Goal: Task Accomplishment & Management: Manage account settings

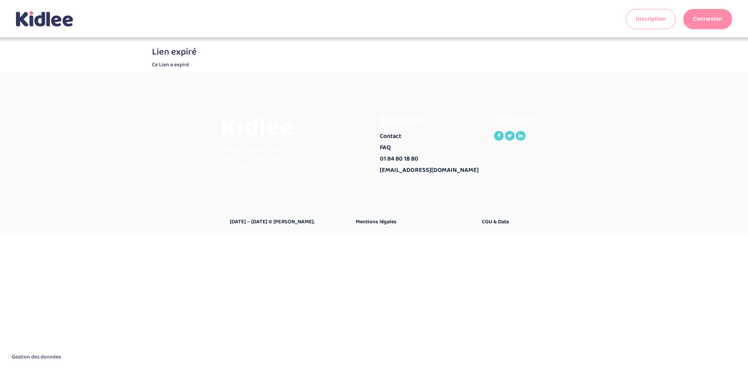
click at [703, 12] on link "Connexion" at bounding box center [707, 19] width 49 height 20
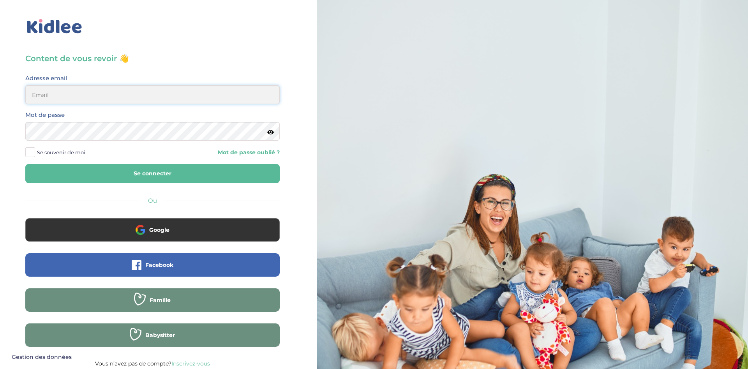
click at [51, 92] on input "email" at bounding box center [152, 94] width 254 height 19
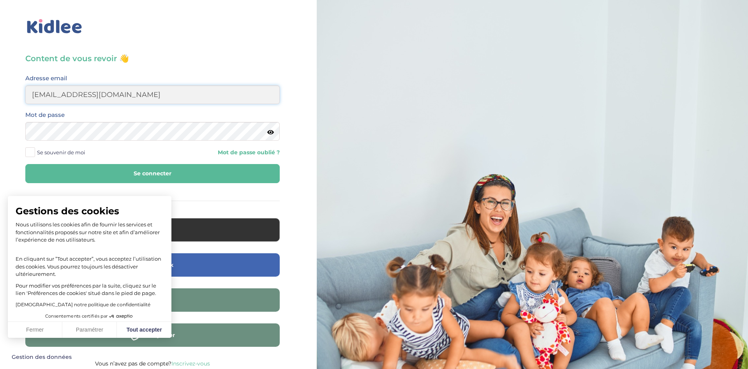
type input "mateierika54@gmail.com"
click at [25, 164] on button "Se connecter" at bounding box center [152, 173] width 254 height 19
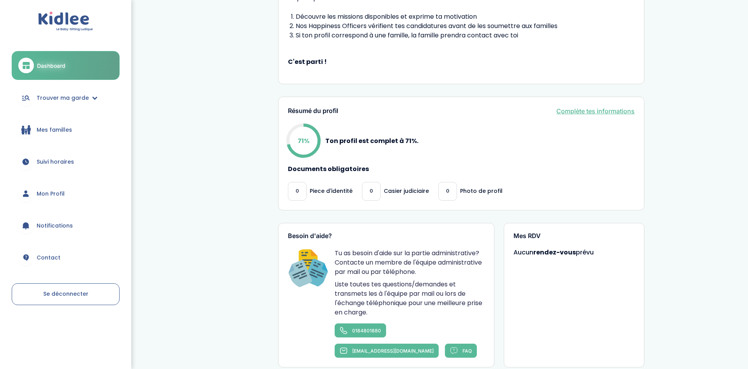
scroll to position [238, 0]
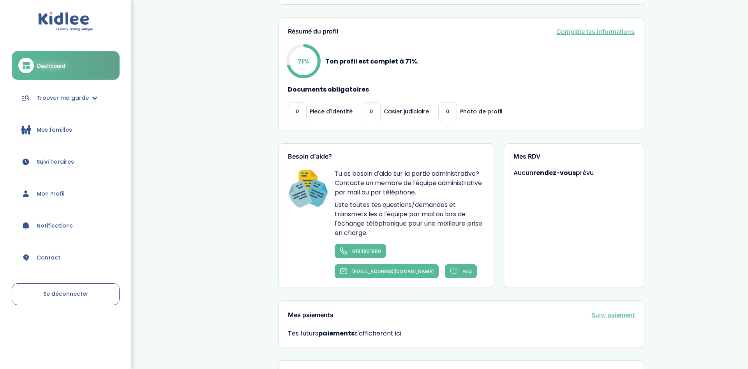
click at [376, 117] on div "0" at bounding box center [371, 111] width 19 height 19
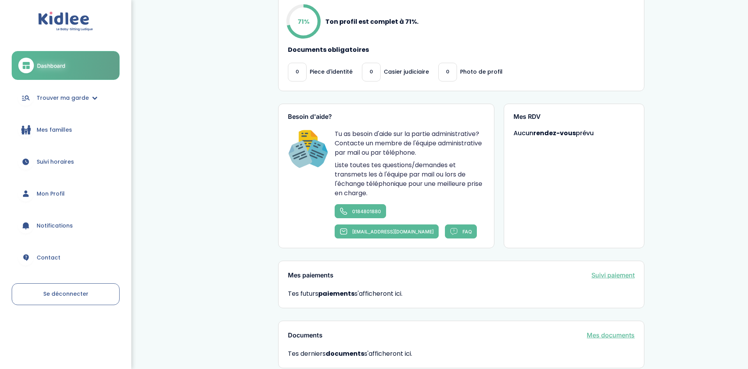
scroll to position [328, 0]
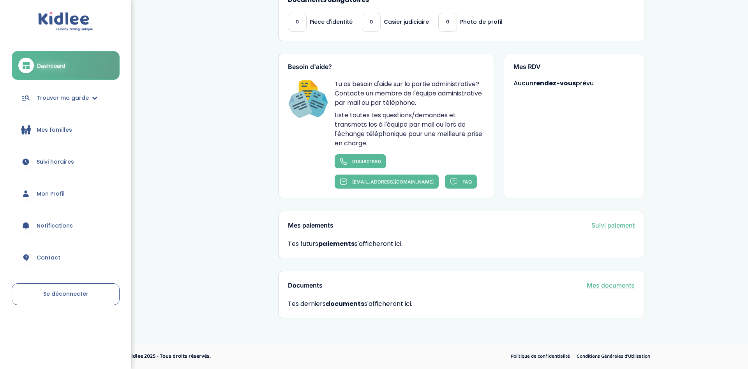
click at [58, 192] on span "Mon Profil" at bounding box center [51, 194] width 28 height 8
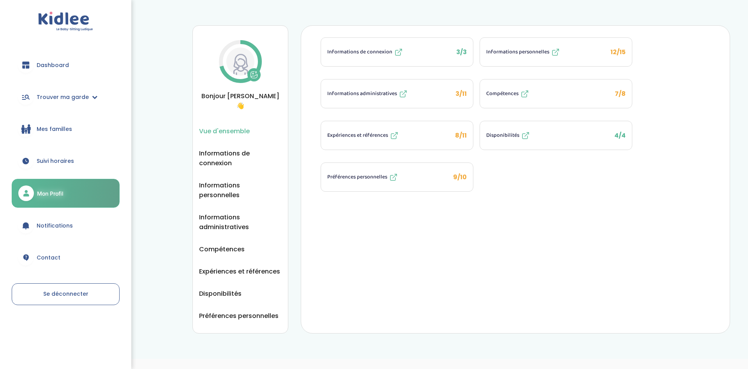
click at [372, 175] on span "Préférences personnelles" at bounding box center [357, 177] width 60 height 8
click at [229, 148] on span "Informations de connexion" at bounding box center [240, 157] width 83 height 19
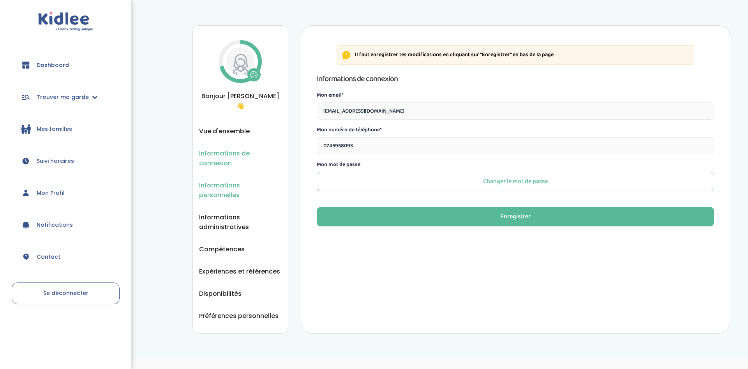
click at [233, 180] on span "Informations personnelles" at bounding box center [240, 189] width 83 height 19
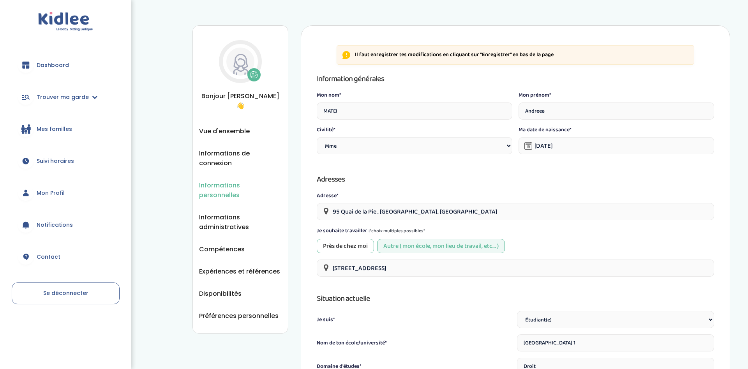
select select "1"
click at [60, 65] on span "Dashboard" at bounding box center [53, 65] width 32 height 8
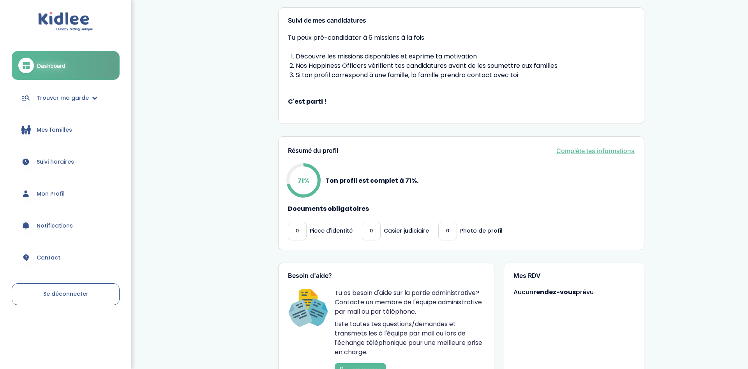
scroll to position [159, 0]
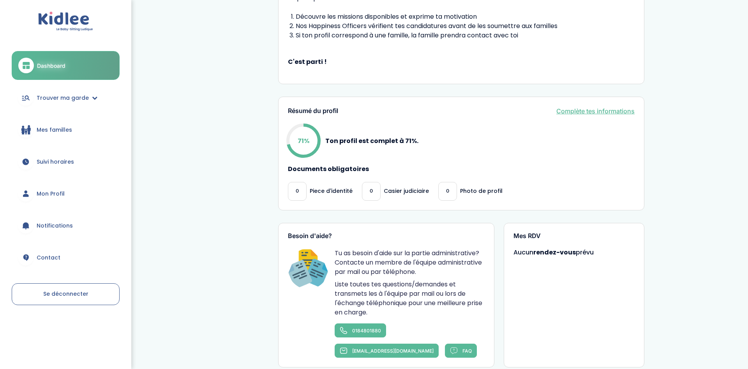
click at [367, 192] on div "0" at bounding box center [371, 191] width 19 height 19
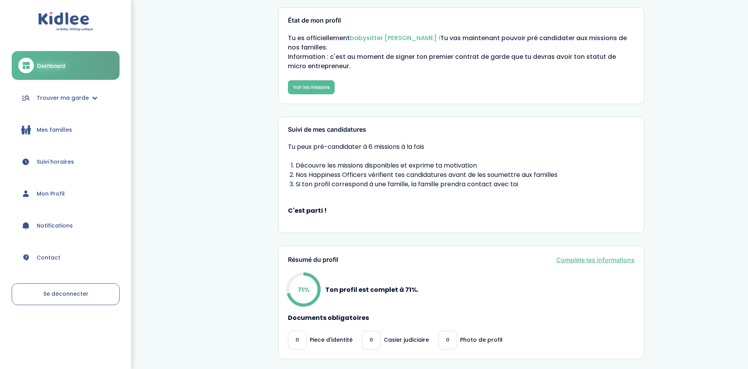
scroll to position [0, 0]
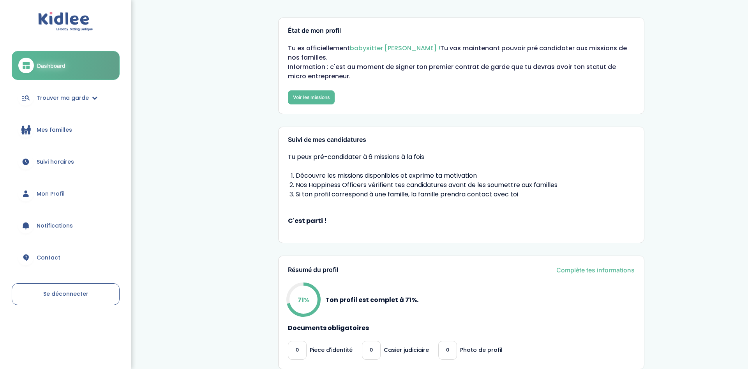
click at [64, 129] on span "Mes familles" at bounding box center [54, 130] width 35 height 8
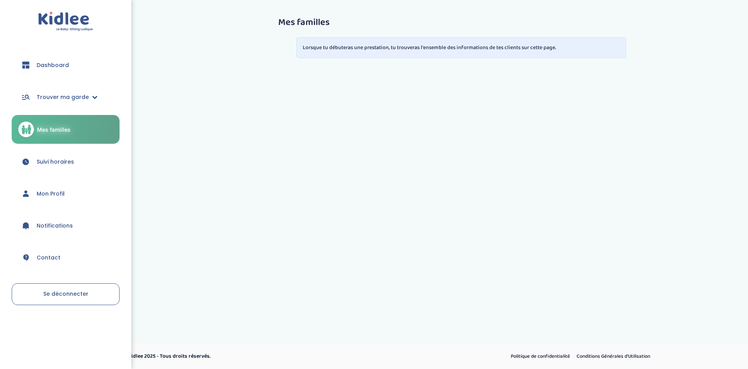
click at [75, 100] on span "Trouver ma garde" at bounding box center [63, 97] width 52 height 8
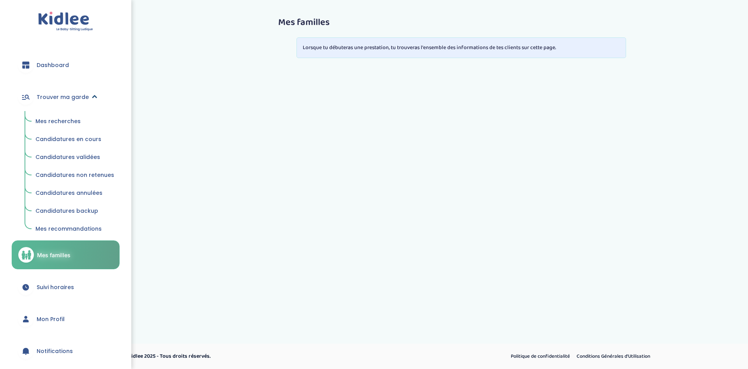
click at [79, 92] on link "Trouver ma garde" at bounding box center [66, 97] width 108 height 28
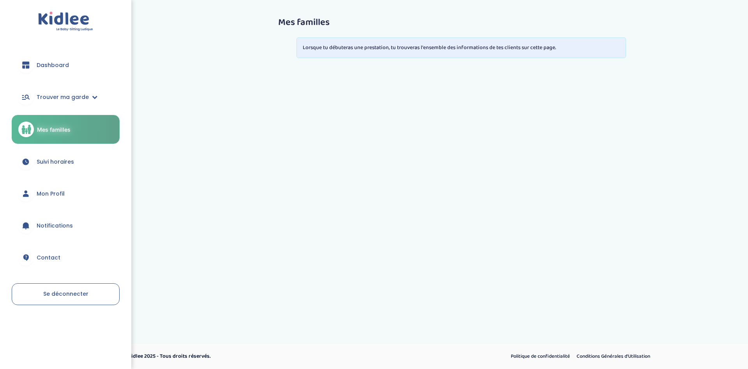
click at [55, 198] on span "Mon Profil" at bounding box center [51, 194] width 28 height 8
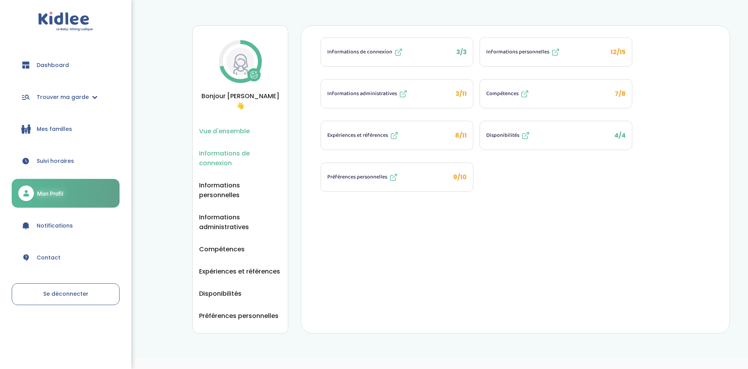
click at [232, 149] on span "Informations de connexion" at bounding box center [240, 157] width 83 height 19
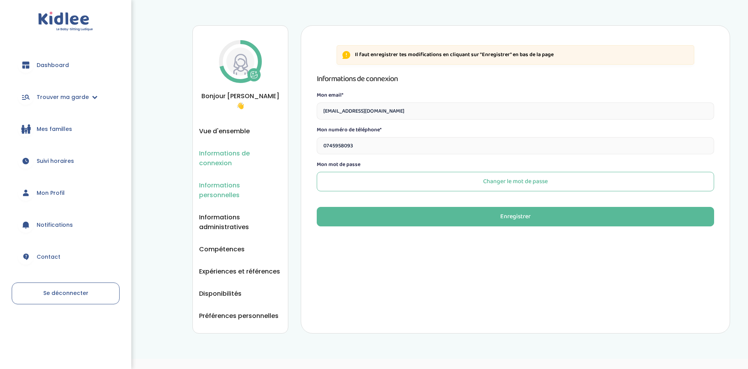
click at [228, 180] on span "Informations personnelles" at bounding box center [240, 189] width 83 height 19
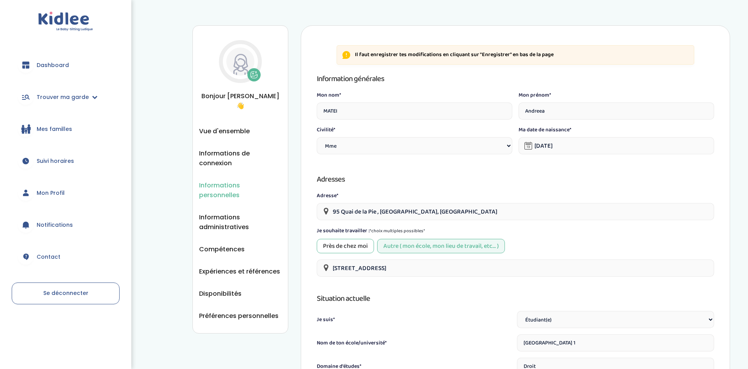
select select "1"
click at [727, 11] on div "Informations personnelles Vue d'ensemble Informations de connexion Informations…" at bounding box center [461, 364] width 585 height 717
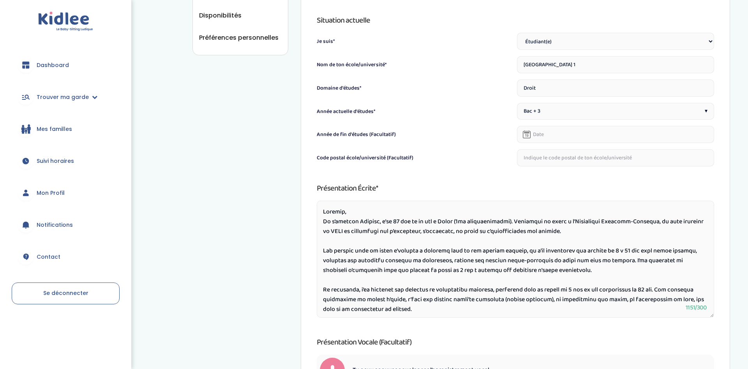
scroll to position [119, 0]
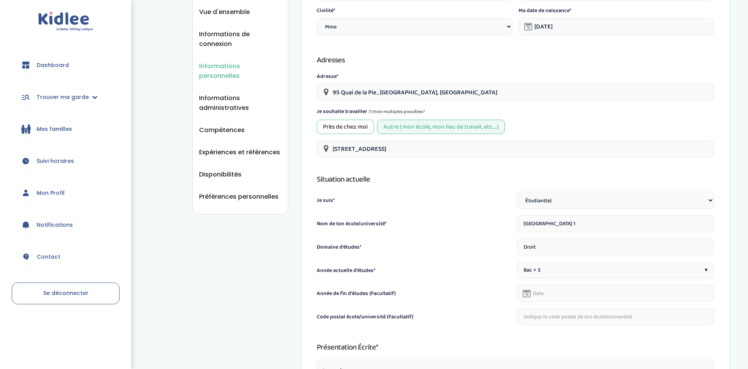
click at [333, 125] on div "Près de chez moi" at bounding box center [345, 127] width 57 height 14
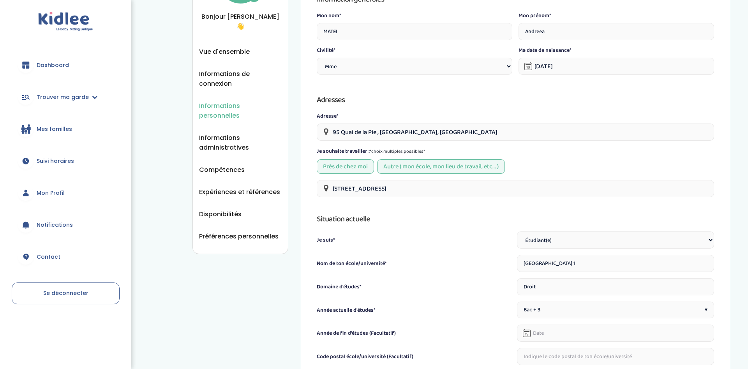
scroll to position [159, 0]
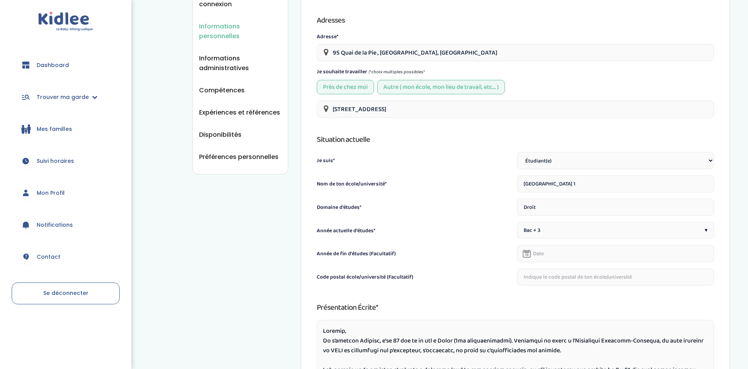
click at [586, 187] on input "Université Panthéon-Sorbonne - Paris 1" at bounding box center [615, 183] width 197 height 17
click at [66, 160] on span "Suivi horaires" at bounding box center [55, 161] width 37 height 8
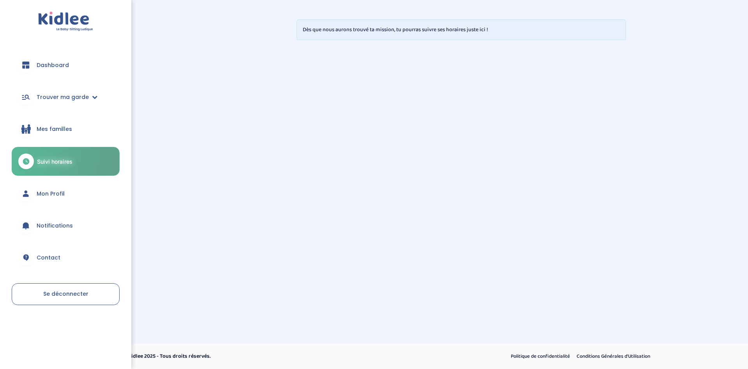
click at [59, 127] on span "Mes familles" at bounding box center [54, 129] width 35 height 8
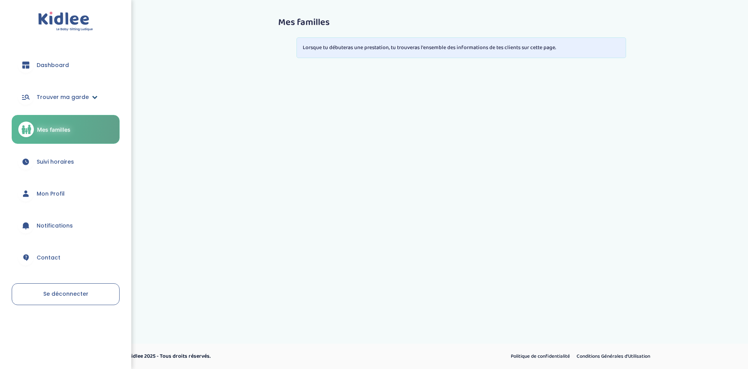
click at [80, 101] on span "Trouver ma garde" at bounding box center [63, 97] width 52 height 8
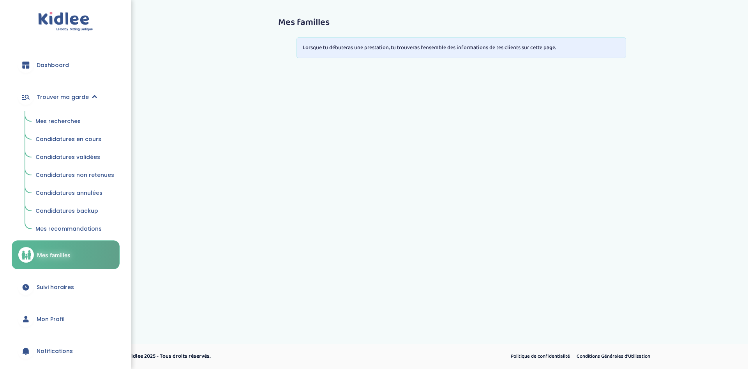
click at [62, 64] on span "Dashboard" at bounding box center [53, 65] width 32 height 8
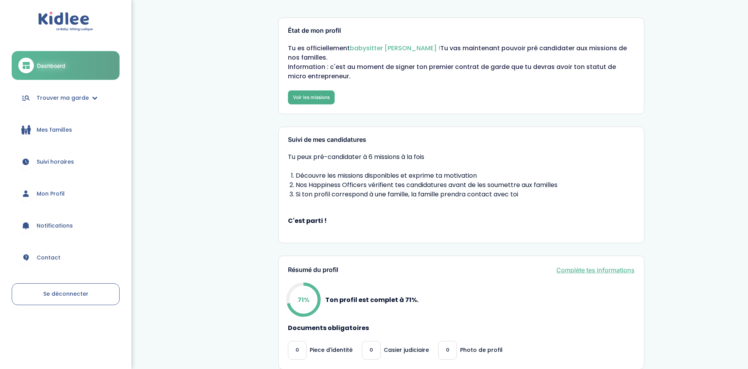
click at [311, 101] on link "Voir les missions" at bounding box center [311, 97] width 47 height 14
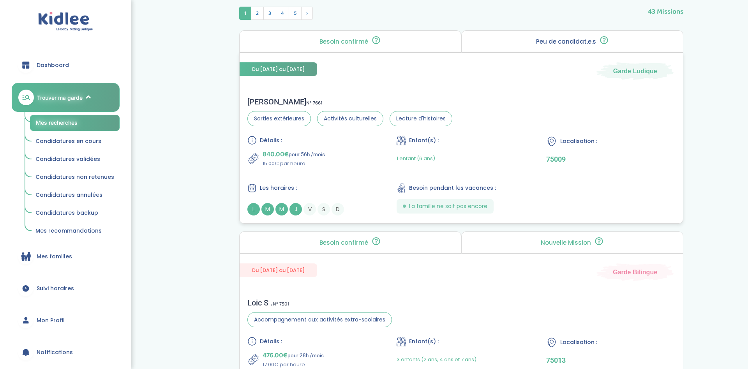
scroll to position [238, 0]
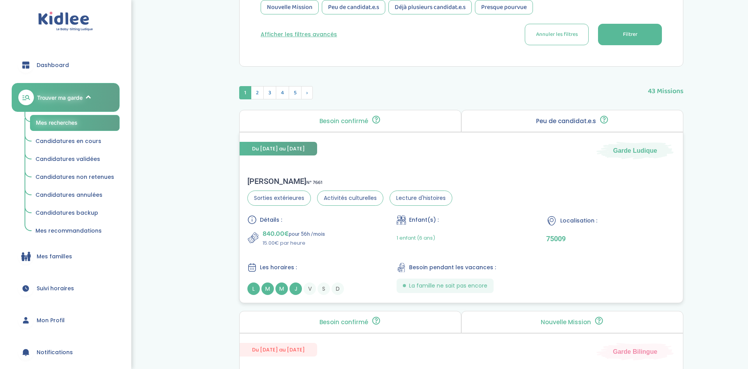
click at [314, 231] on p "840.00€ pour 56h /mois" at bounding box center [294, 233] width 62 height 11
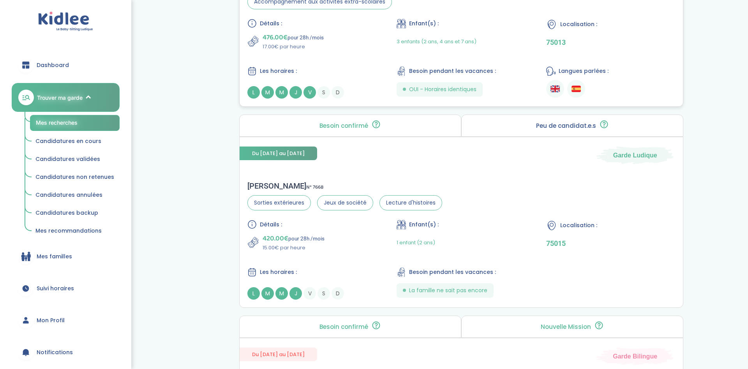
scroll to position [715, 0]
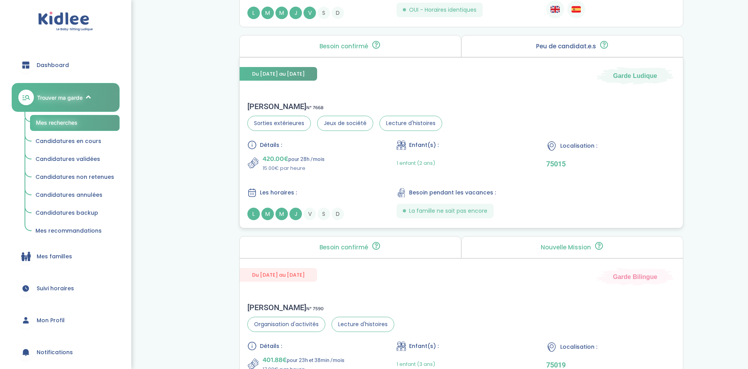
click at [364, 164] on div "420.00€ pour 28h /mois 15.00€ par heure" at bounding box center [311, 163] width 129 height 19
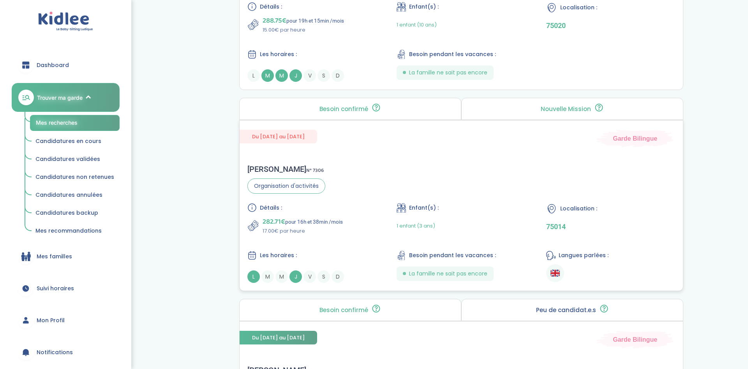
scroll to position [1459, 0]
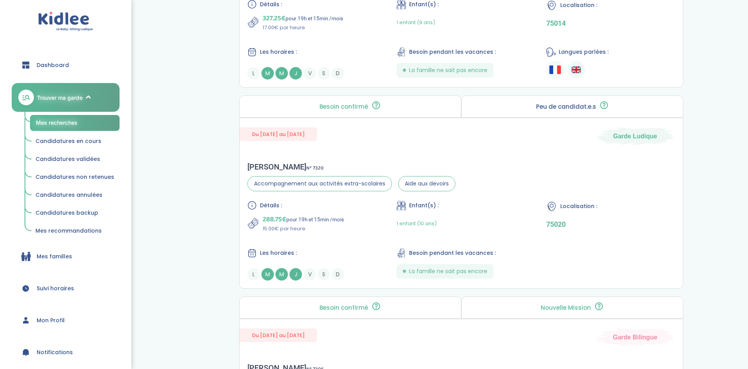
click at [79, 140] on span "Candidatures en cours" at bounding box center [68, 141] width 66 height 8
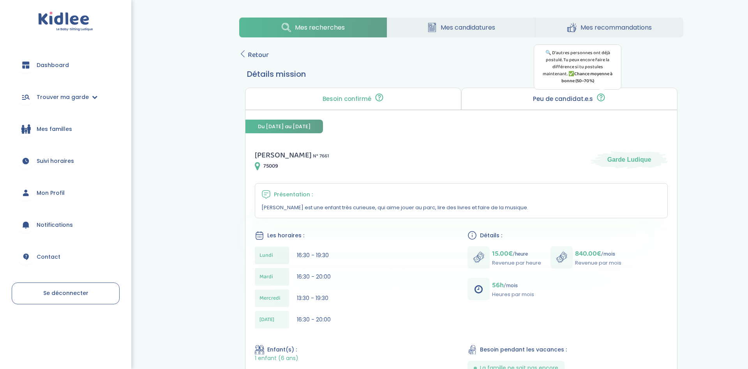
click at [600, 97] on icon at bounding box center [601, 96] width 3 height 3
click at [376, 97] on icon at bounding box center [379, 97] width 10 height 9
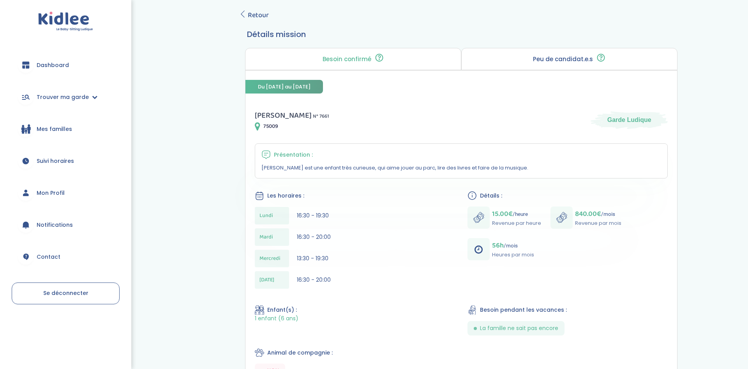
scroll to position [119, 0]
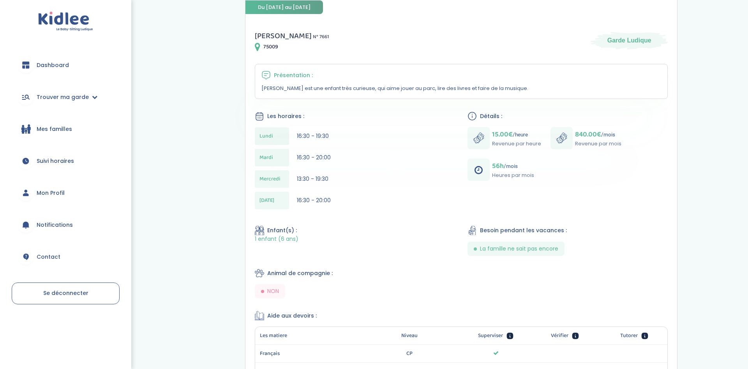
click at [259, 47] on icon at bounding box center [257, 46] width 5 height 9
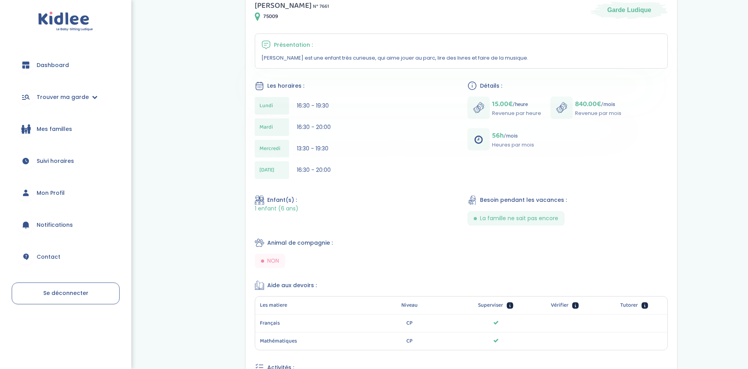
scroll to position [0, 0]
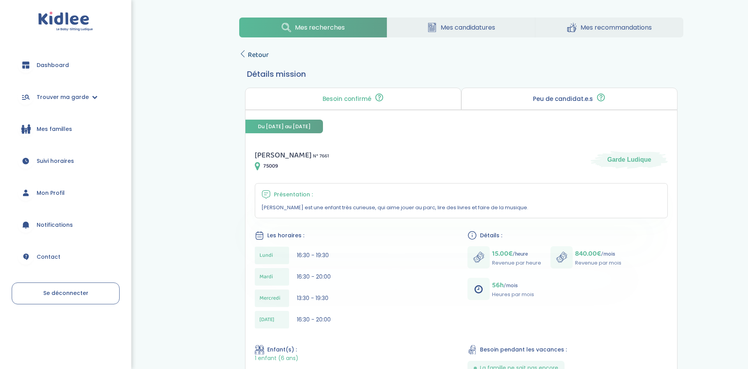
click at [252, 55] on span "Retour" at bounding box center [258, 54] width 21 height 11
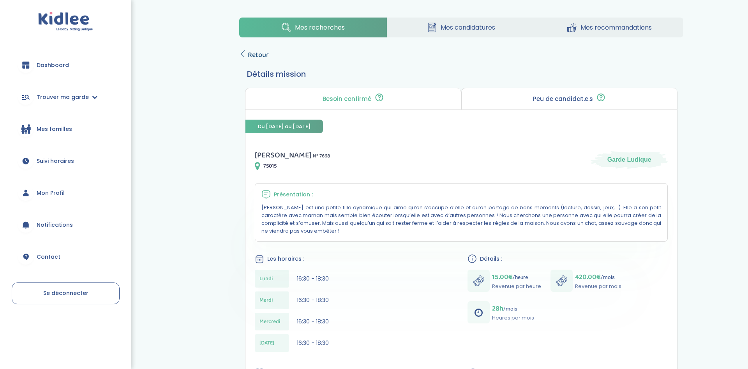
click at [246, 56] on icon at bounding box center [242, 53] width 7 height 7
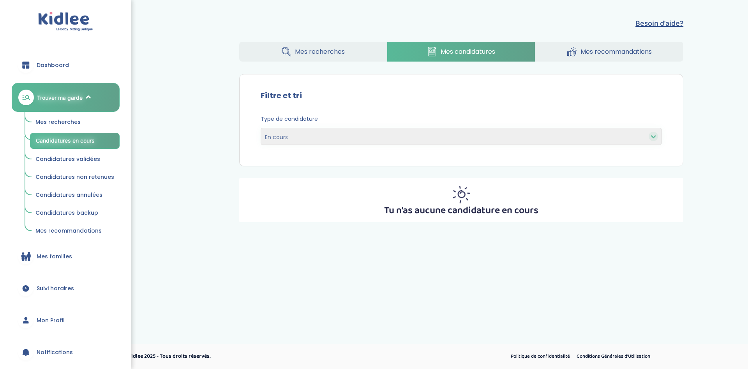
click at [70, 157] on span "Candidatures validées" at bounding box center [67, 159] width 65 height 8
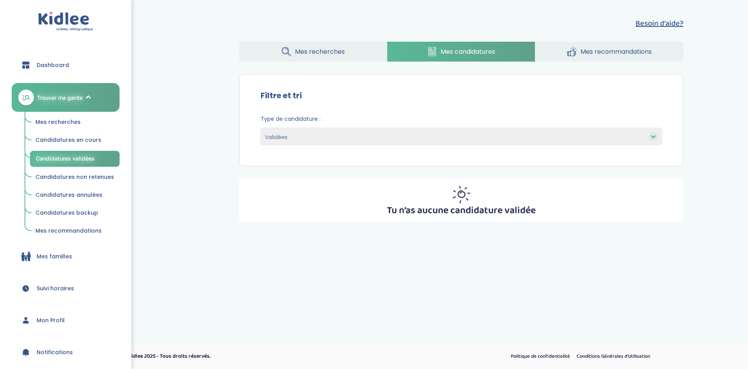
select select "accepted"
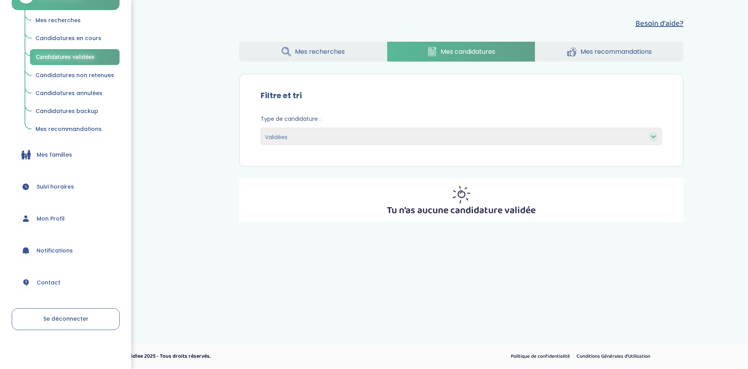
click at [54, 220] on span "Mon Profil" at bounding box center [51, 219] width 28 height 8
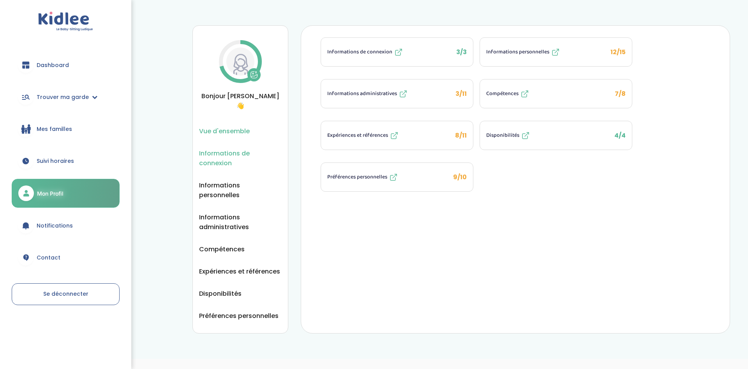
drag, startPoint x: 235, startPoint y: 148, endPoint x: 264, endPoint y: 155, distance: 30.6
click at [264, 155] on span "Informations de connexion" at bounding box center [240, 157] width 83 height 19
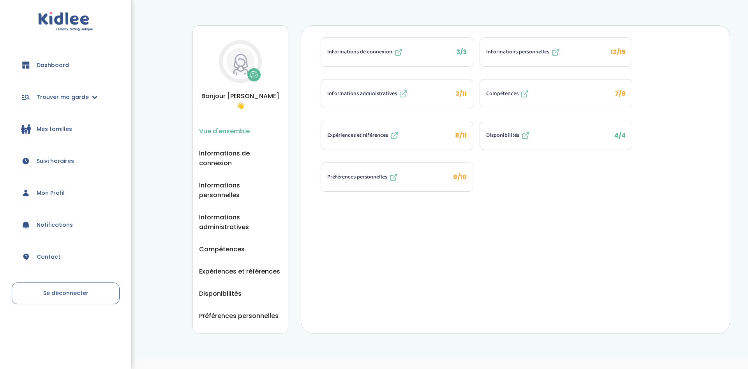
click at [392, 90] on span "Informations administratives" at bounding box center [362, 94] width 70 height 8
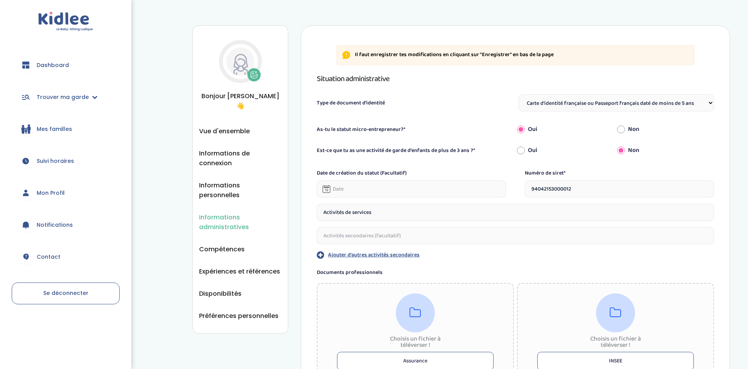
select select "Carte d'identité française ou Passeport français daté de moins de 5 ans"
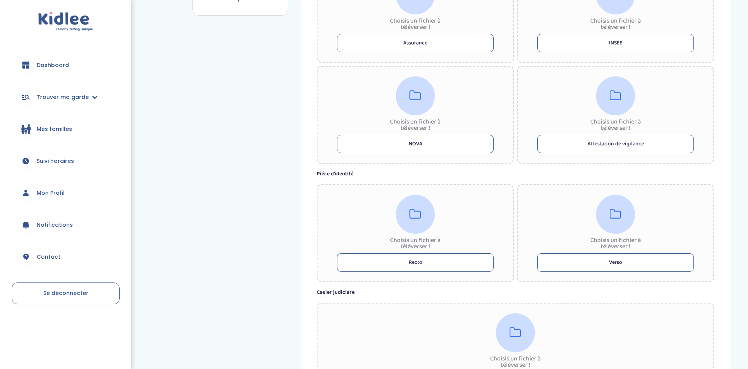
scroll to position [437, 0]
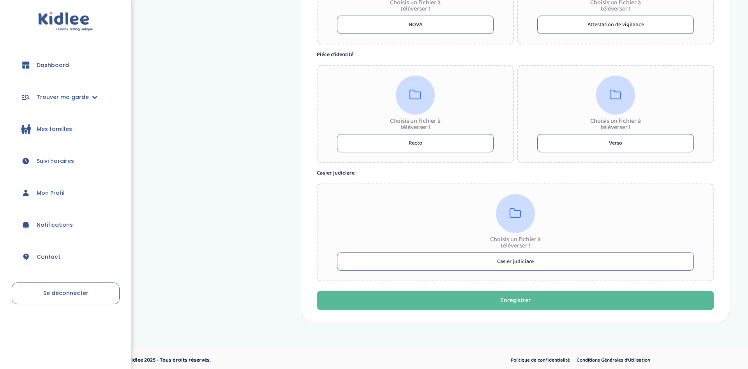
click at [66, 300] on link "Se déconnecter" at bounding box center [66, 293] width 108 height 22
